Goal: Information Seeking & Learning: Learn about a topic

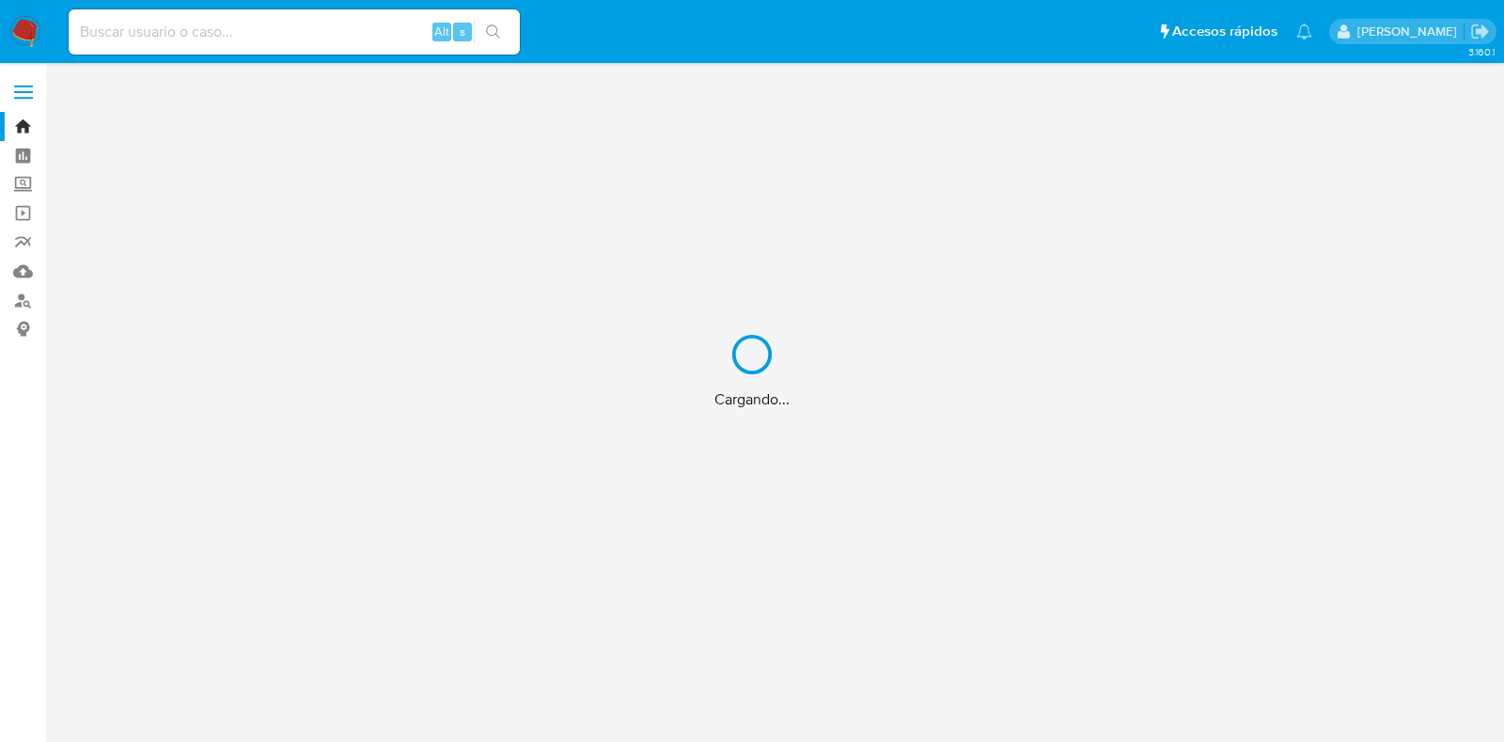
click at [306, 44] on div "Cargando..." at bounding box center [752, 371] width 1504 height 742
click at [278, 32] on div "Cargando..." at bounding box center [752, 371] width 1504 height 742
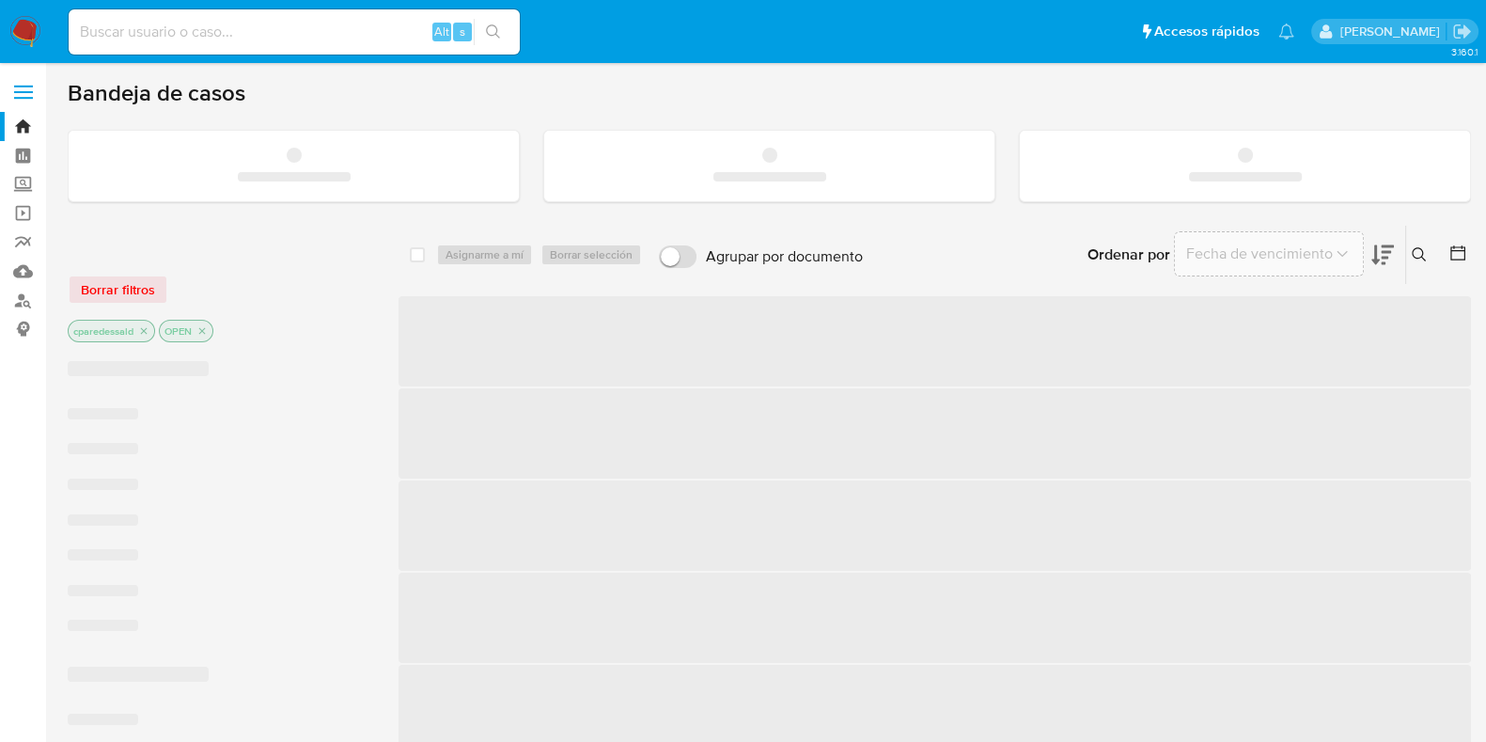
click at [220, 34] on input at bounding box center [294, 32] width 451 height 24
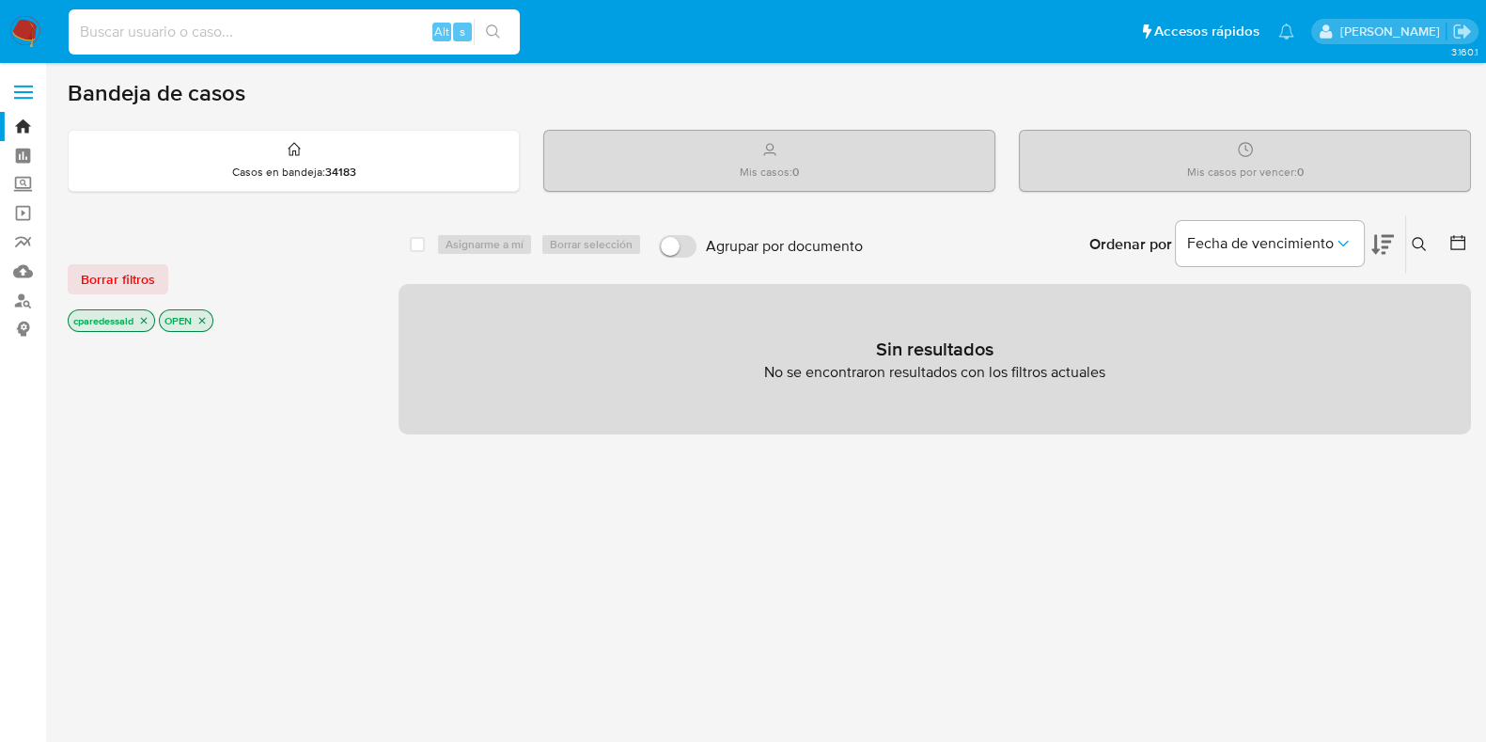
paste input "eca6f06567f1696a154a74a9c047db43"
type input "eca6f06567f1696a154a74a9c047db43"
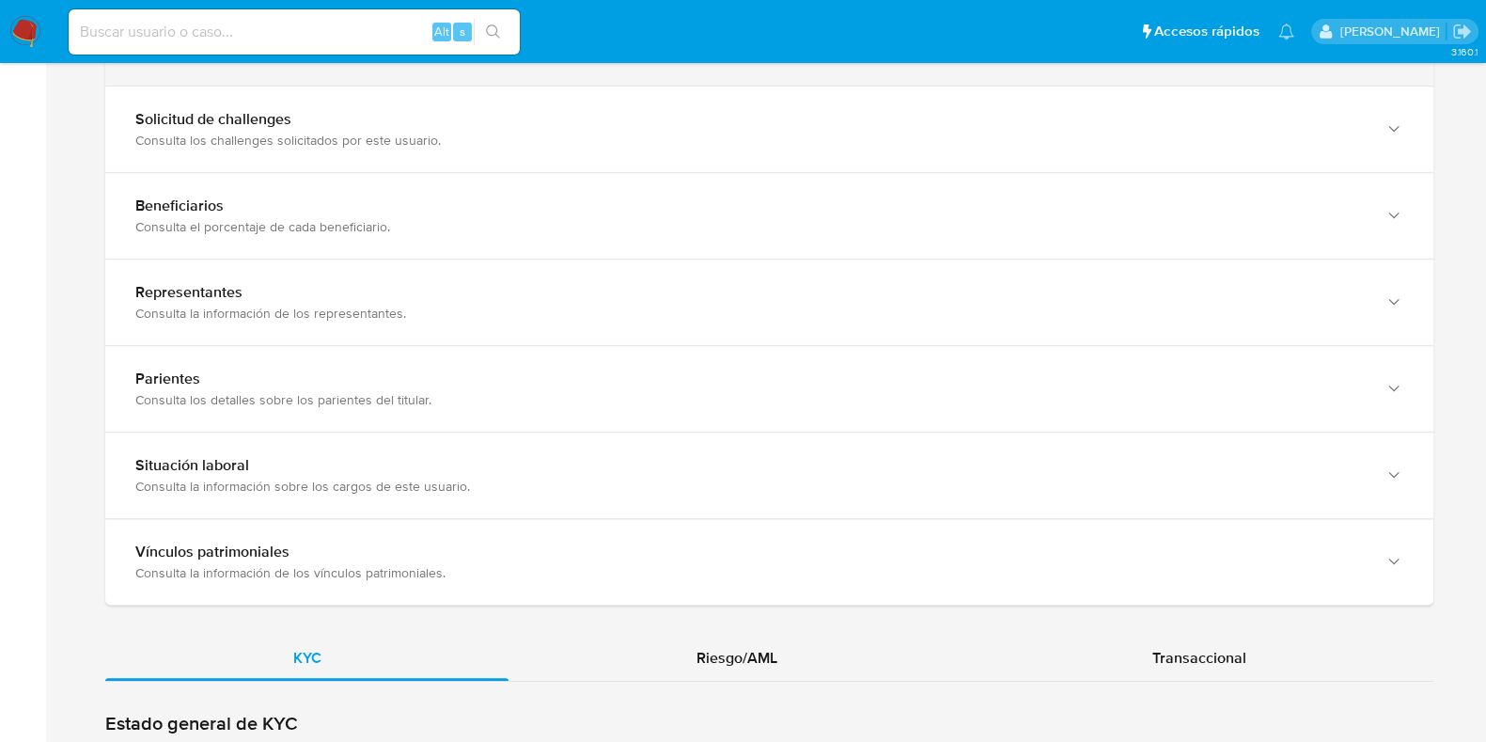
scroll to position [1410, 0]
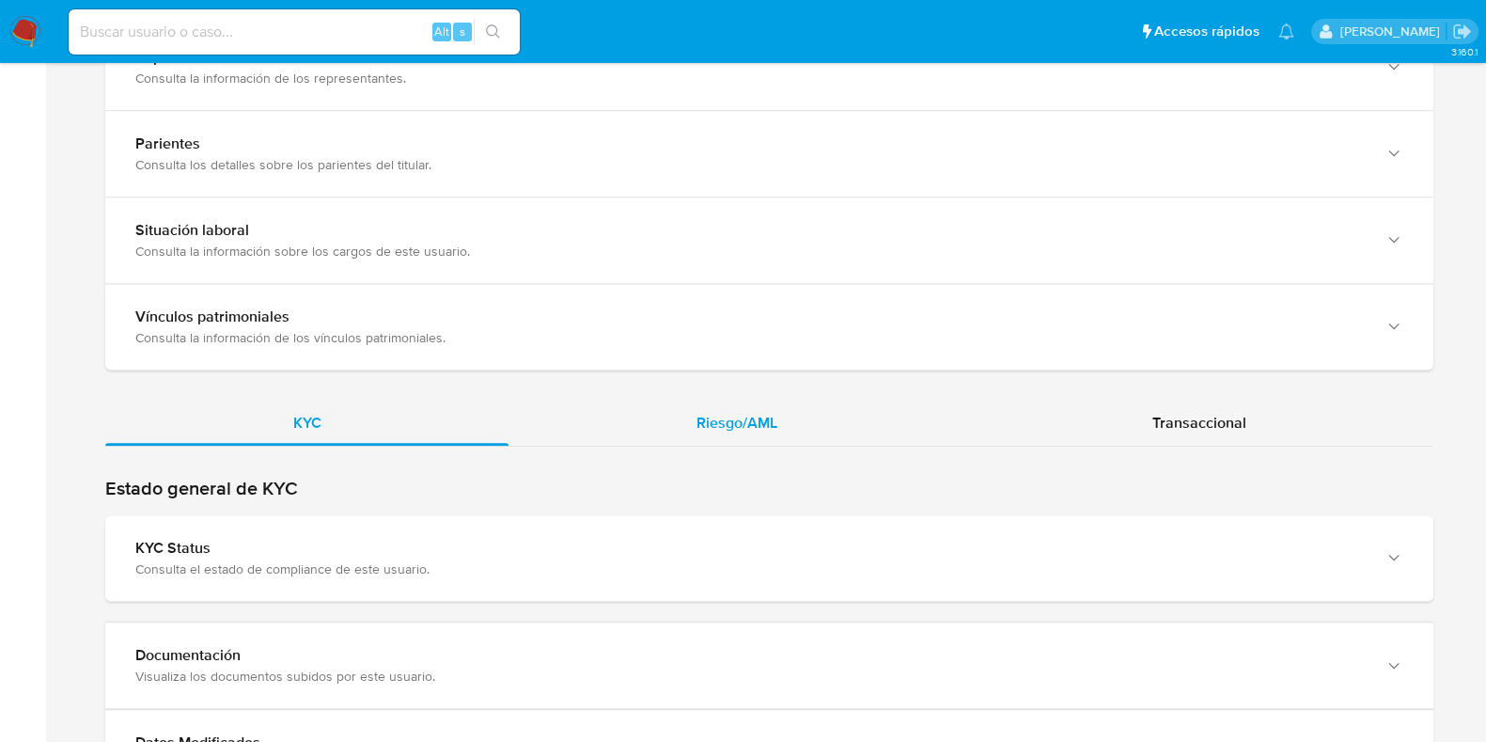
click at [608, 403] on div "Riesgo/AML" at bounding box center [737, 423] width 456 height 45
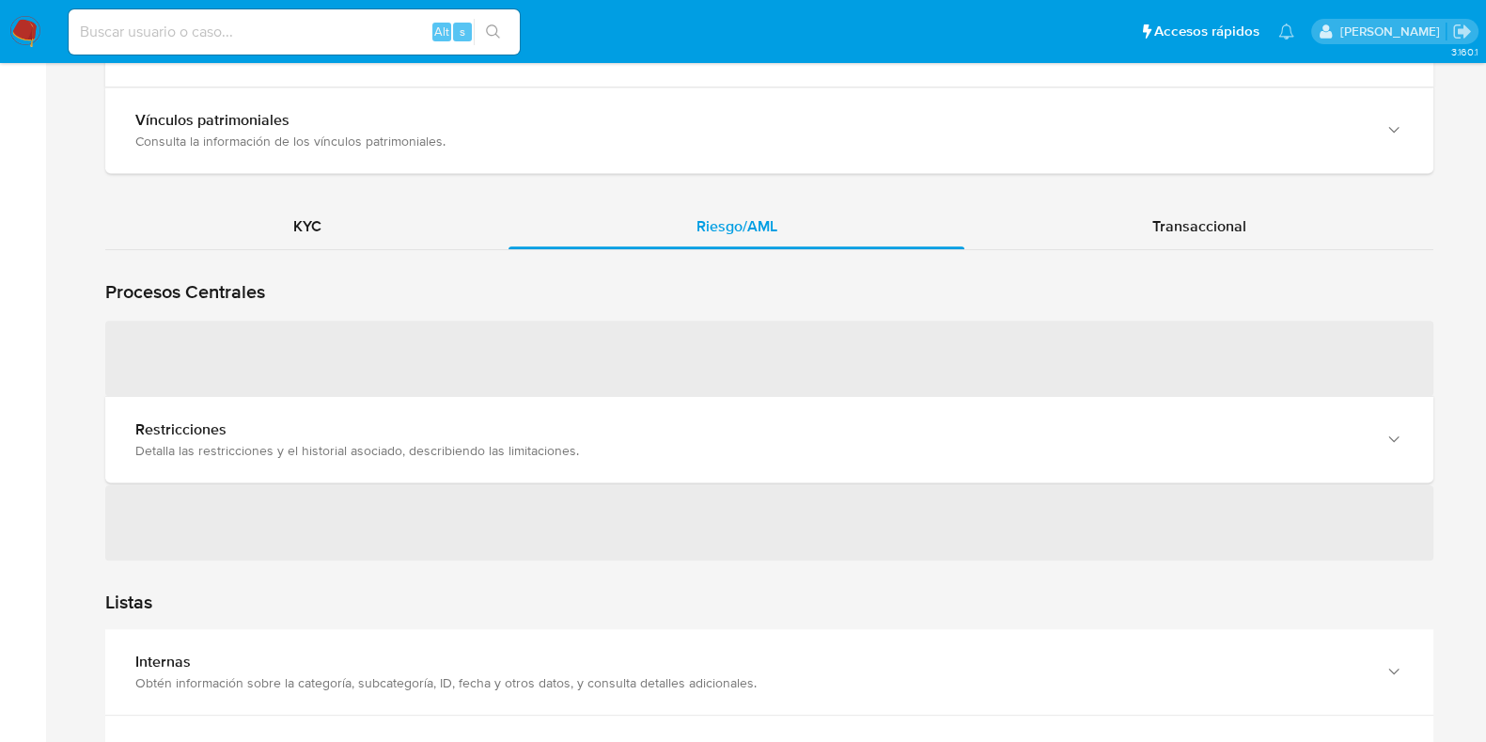
scroll to position [1762, 0]
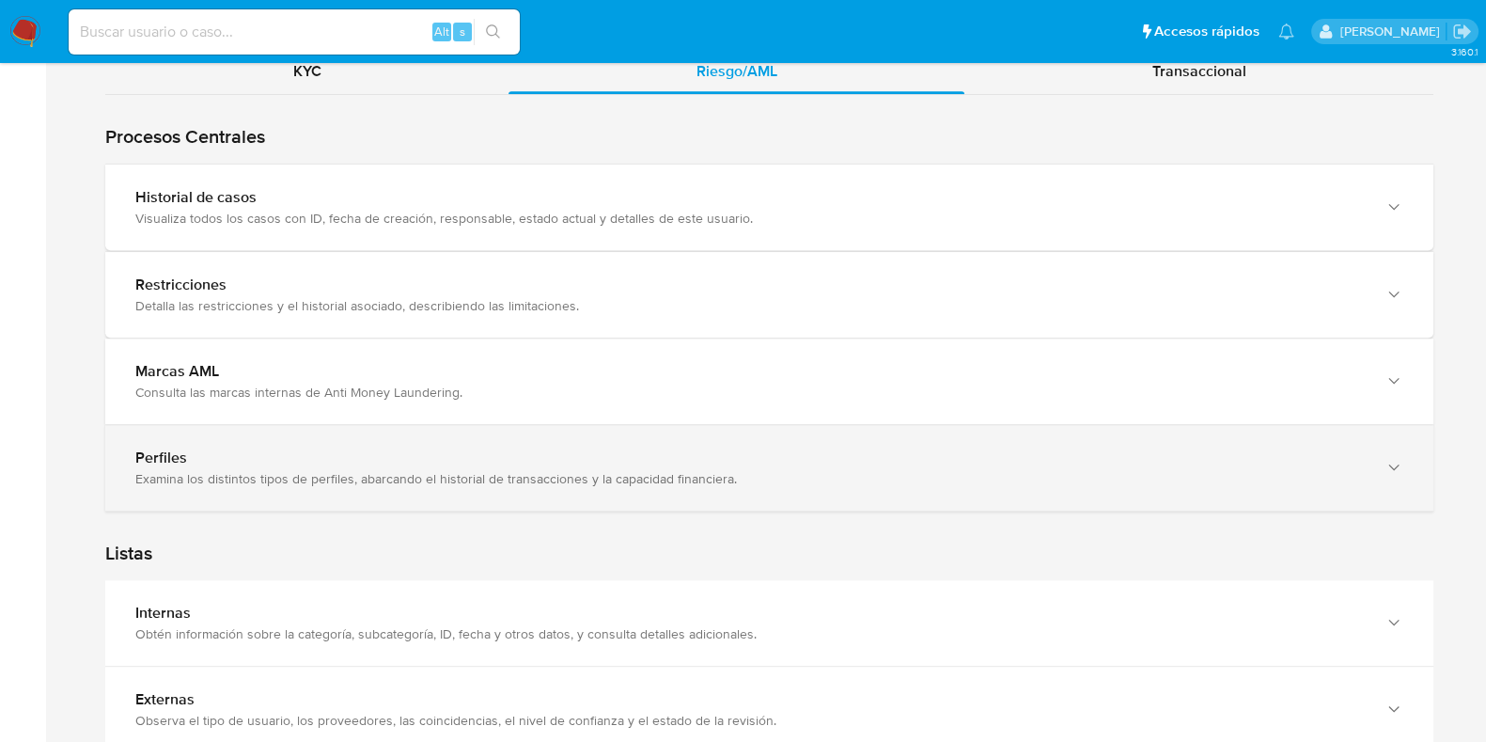
click at [288, 425] on div "Perfiles Examina los distintos tipos de perfiles, abarcando el historial de tra…" at bounding box center [769, 468] width 1328 height 86
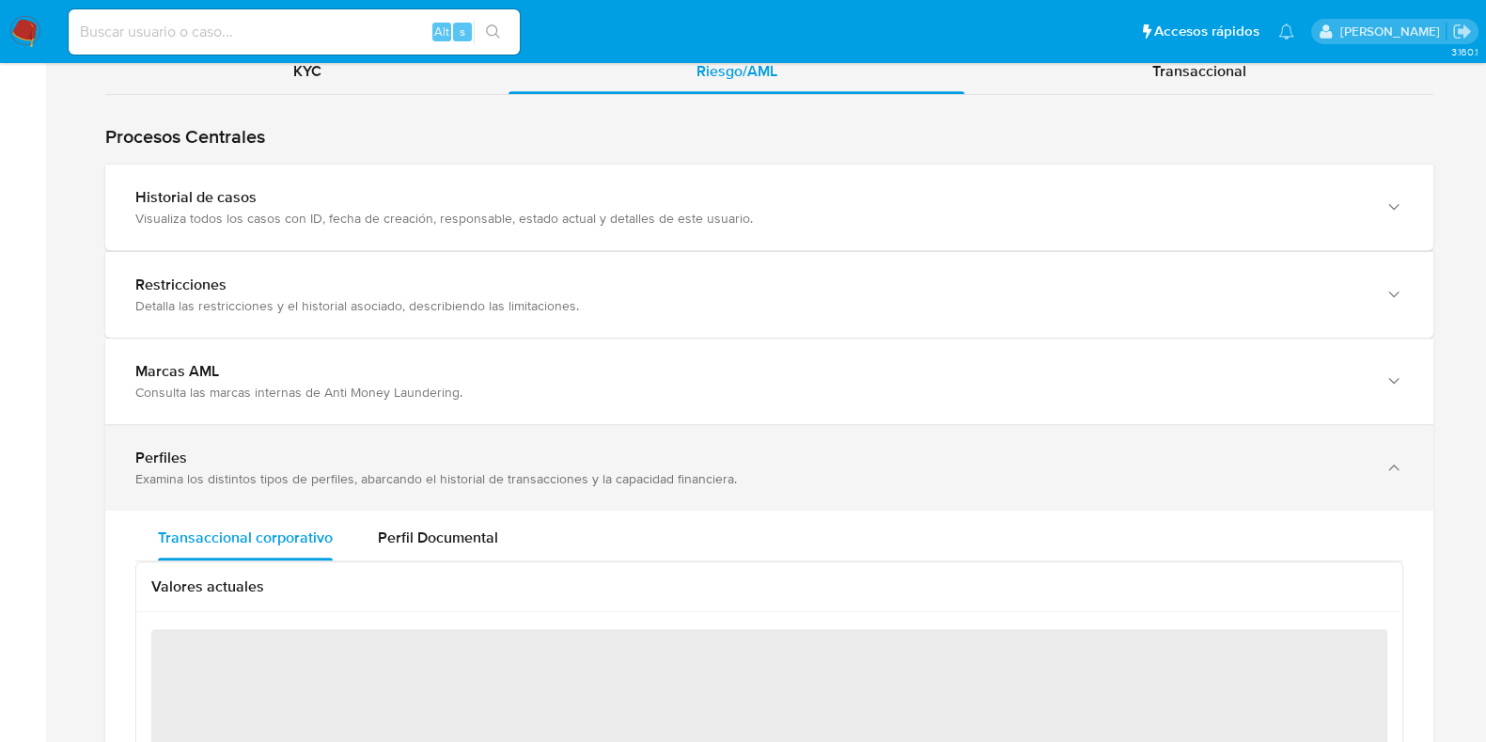
click at [296, 448] on div "Perfiles" at bounding box center [750, 457] width 1231 height 19
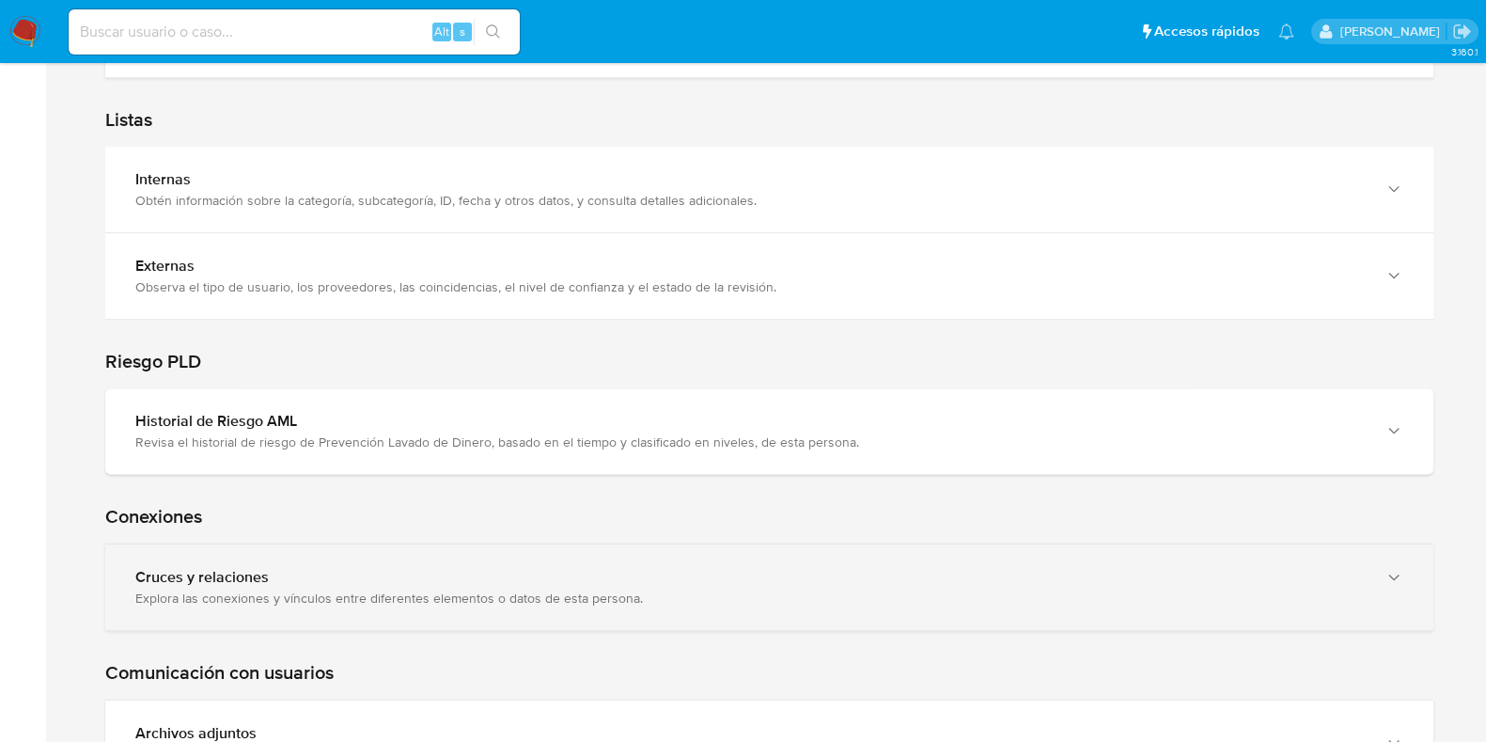
scroll to position [2233, 0]
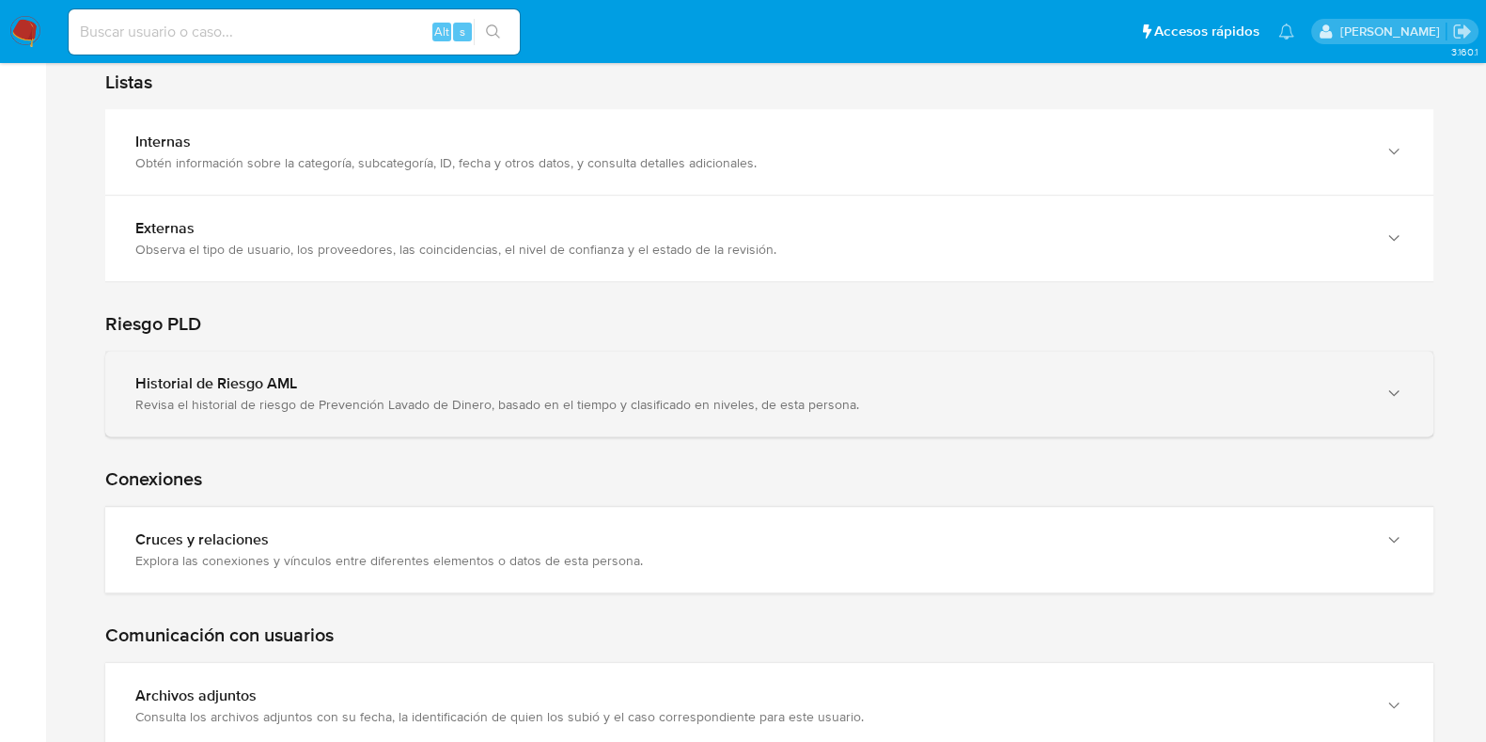
click at [396, 399] on div "Revisa el historial de riesgo de Prevención Lavado de Dinero, basado en el tiem…" at bounding box center [750, 404] width 1231 height 17
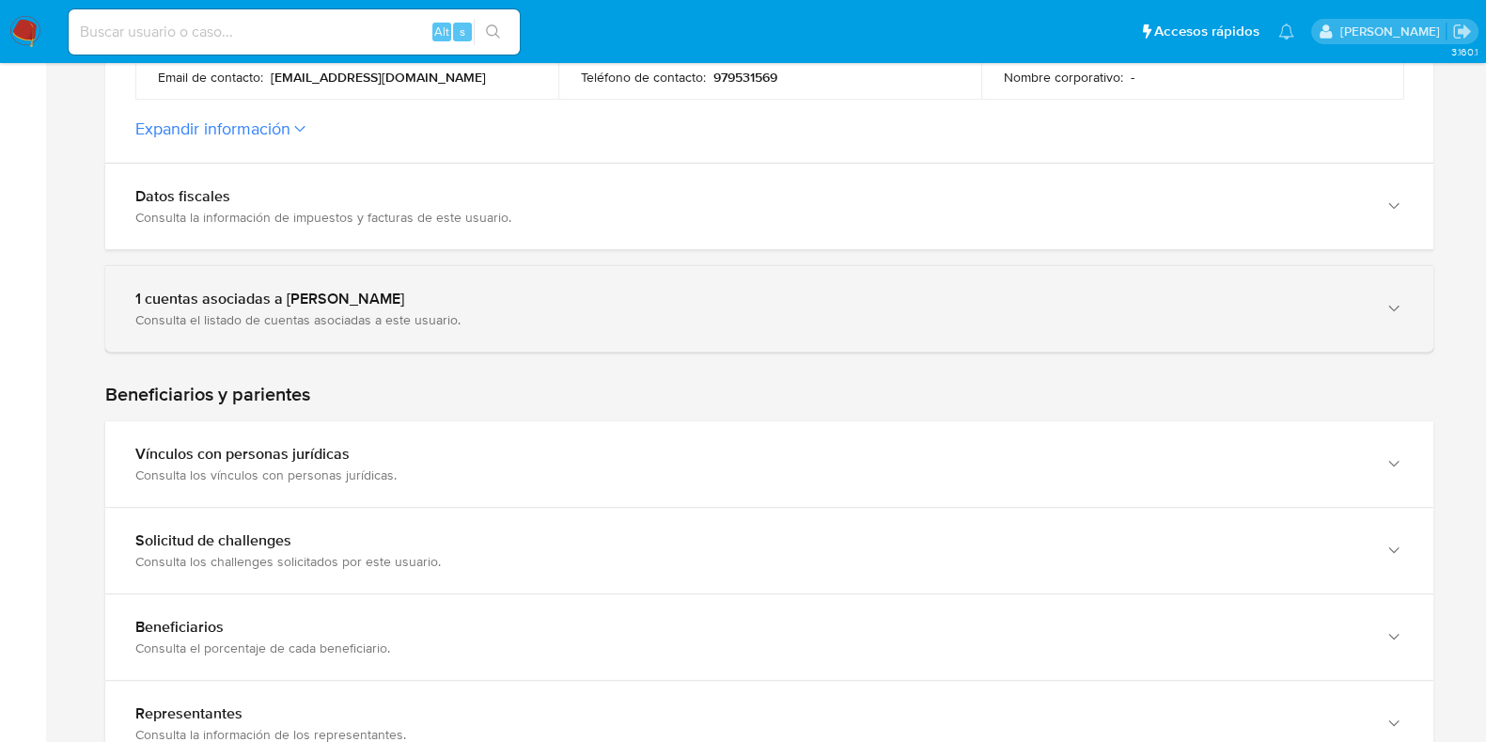
scroll to position [705, 0]
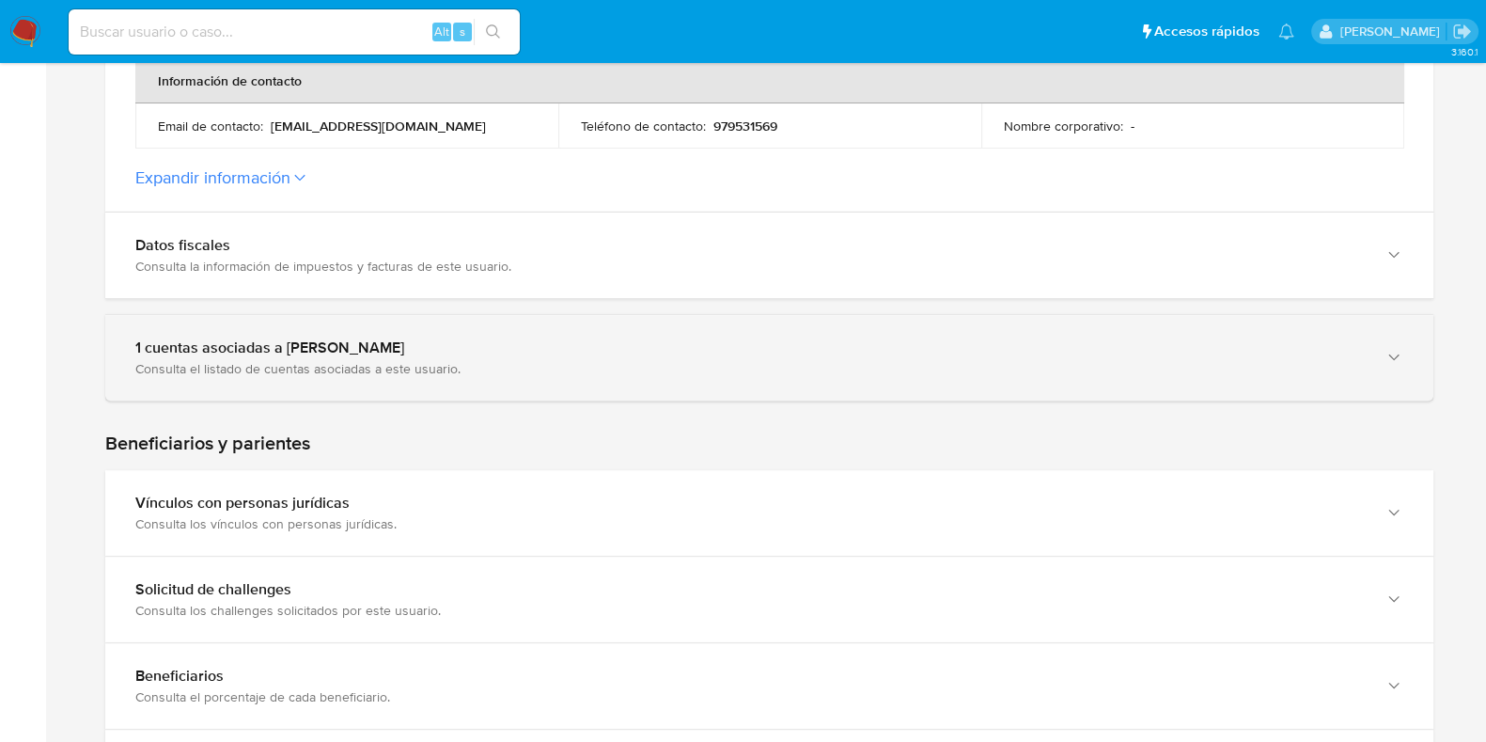
click at [419, 351] on div "1 cuentas asociadas a [PERSON_NAME]" at bounding box center [750, 347] width 1231 height 19
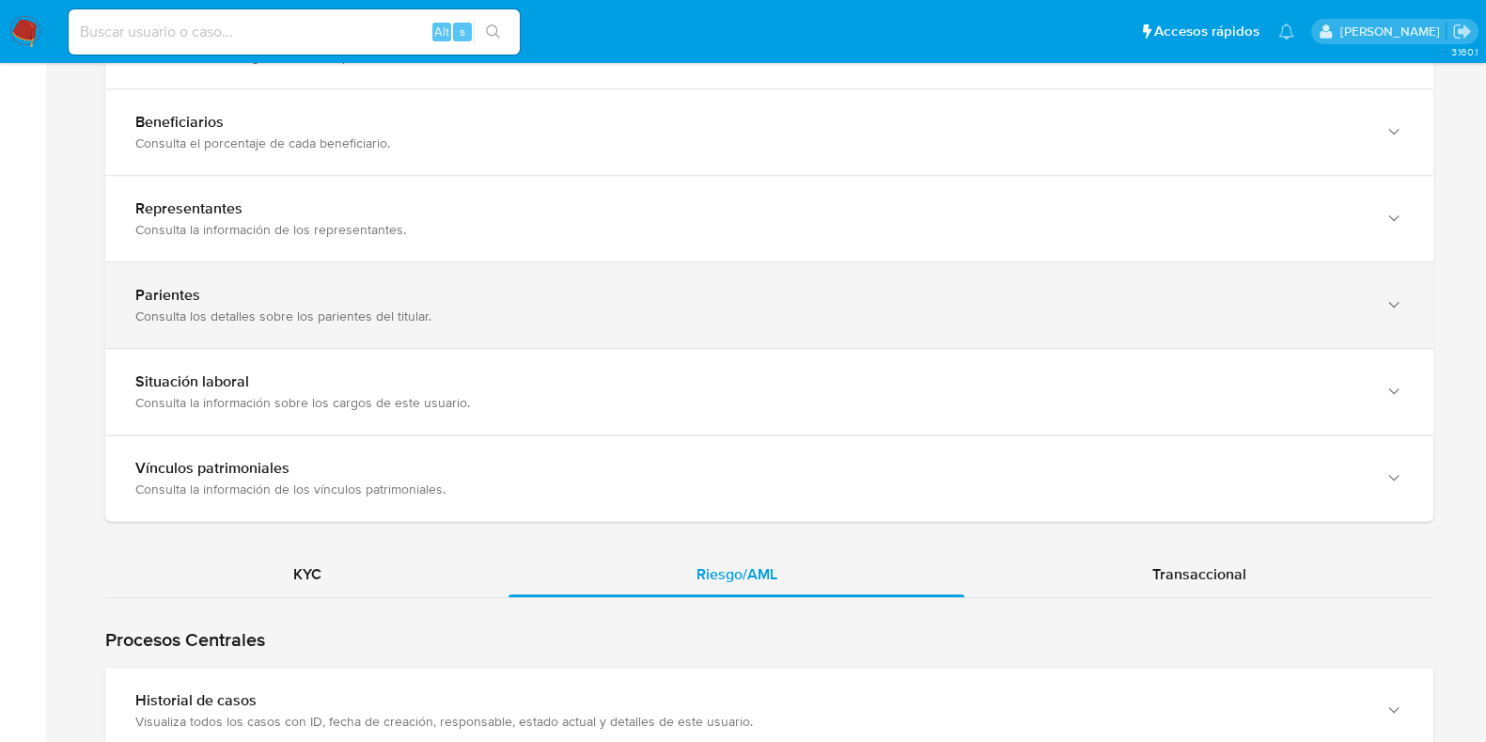
scroll to position [1644, 0]
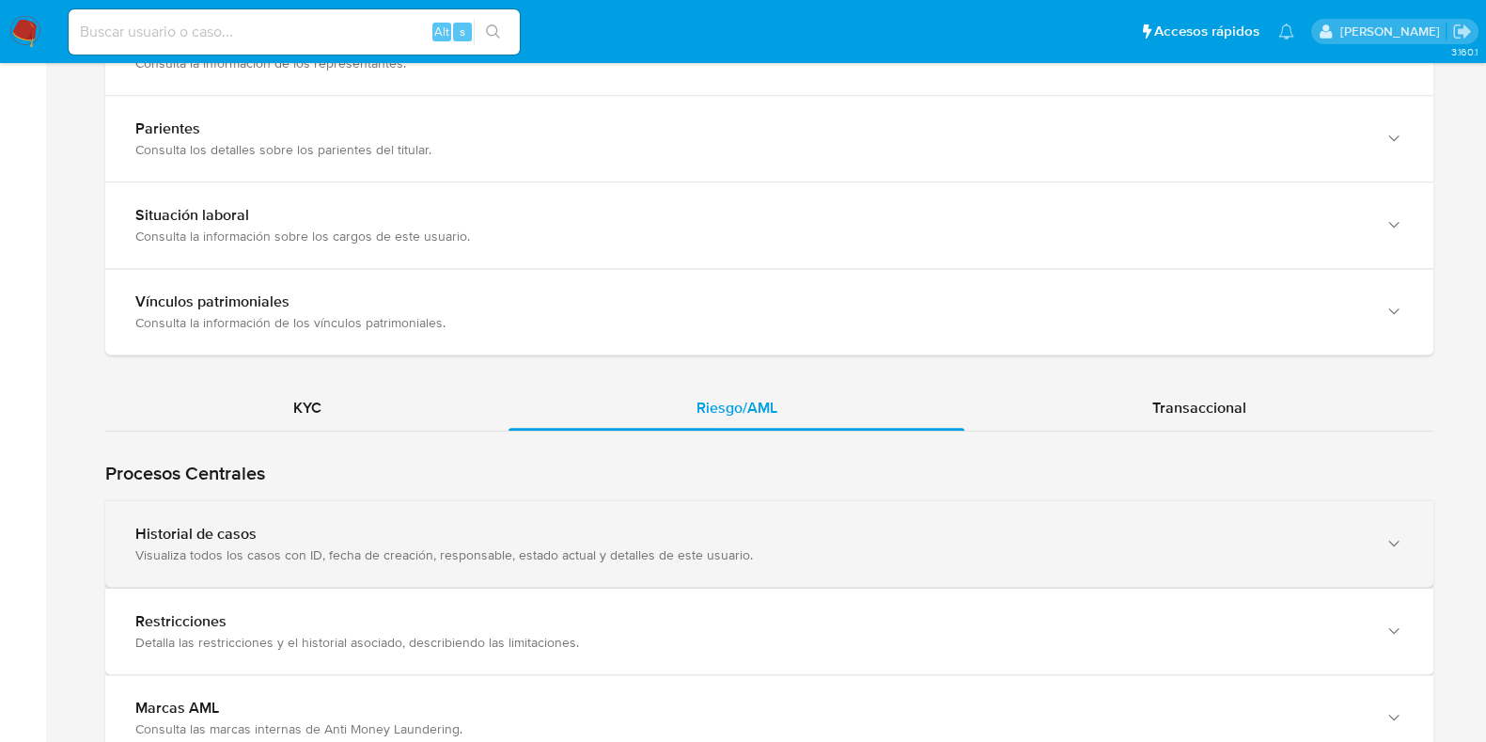
click at [620, 526] on div "Historial de casos" at bounding box center [750, 534] width 1231 height 19
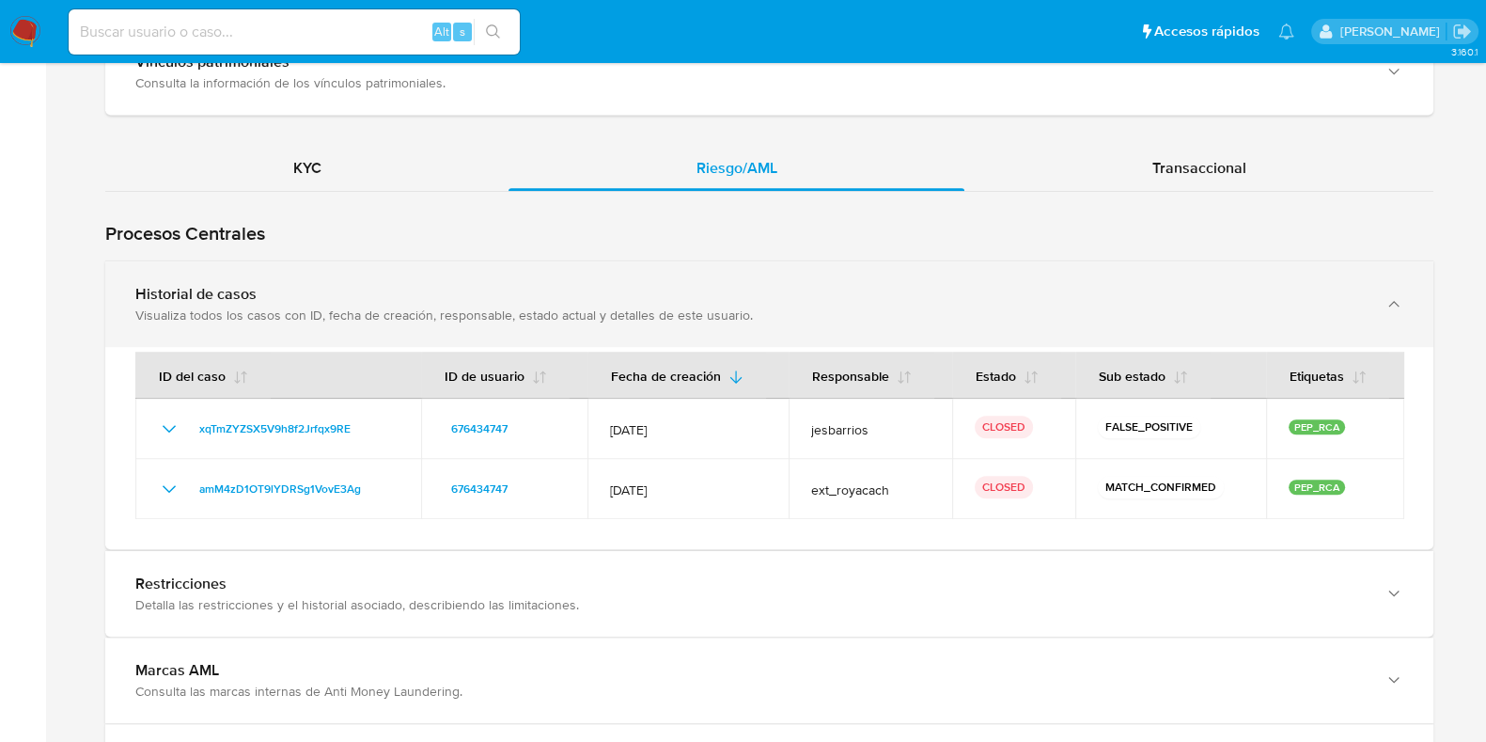
scroll to position [1998, 0]
